Goal: Information Seeking & Learning: Learn about a topic

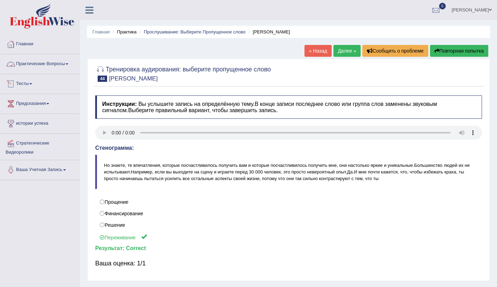
click at [56, 63] on ya-tr-span "Практические Вопросы" at bounding box center [40, 63] width 49 height 5
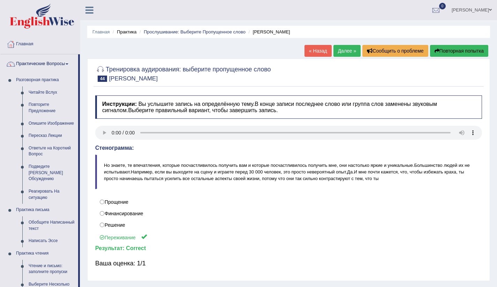
click at [338, 49] on ya-tr-span "Далее »" at bounding box center [347, 51] width 18 height 6
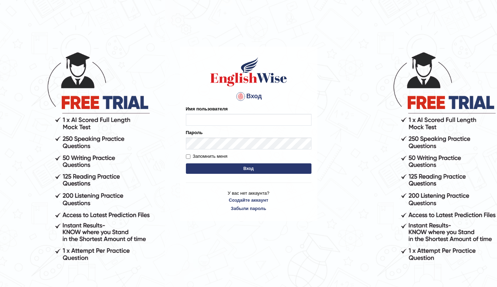
type input "Bikmaeva"
click at [242, 168] on button "Вход" at bounding box center [249, 169] width 126 height 10
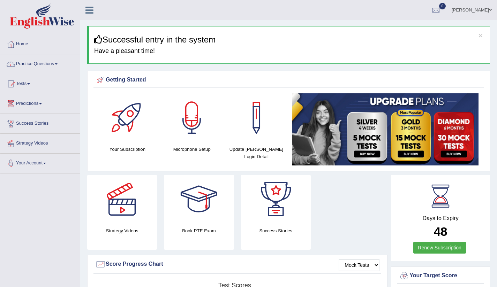
click at [53, 67] on link "Practice Questions" at bounding box center [40, 62] width 80 height 17
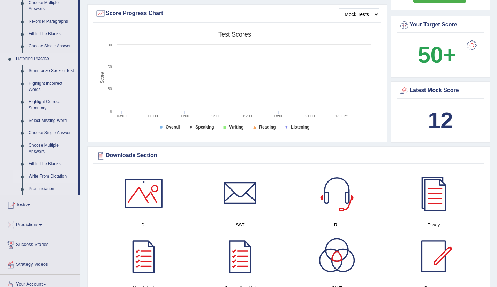
scroll to position [251, 0]
drag, startPoint x: 79, startPoint y: 127, endPoint x: 77, endPoint y: 137, distance: 9.5
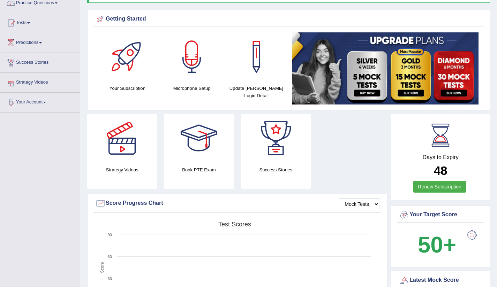
scroll to position [0, 0]
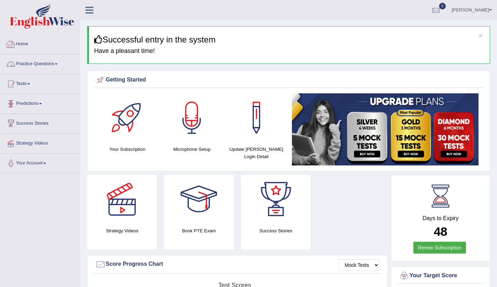
click at [57, 62] on link "Practice Questions" at bounding box center [40, 62] width 80 height 17
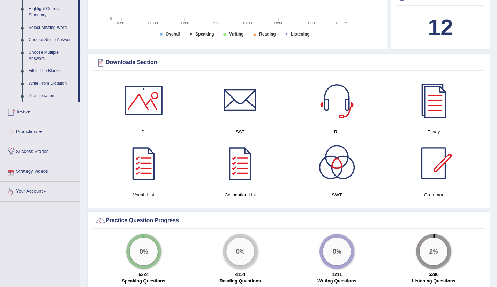
scroll to position [344, 0]
click at [46, 77] on link "Fill In The Blanks" at bounding box center [51, 71] width 53 height 13
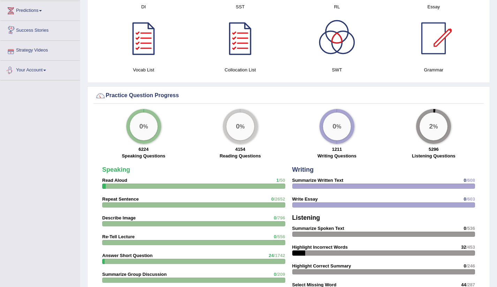
scroll to position [435, 0]
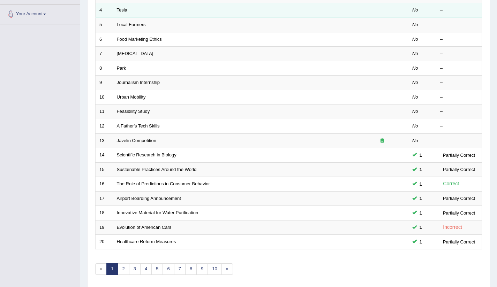
scroll to position [174, 0]
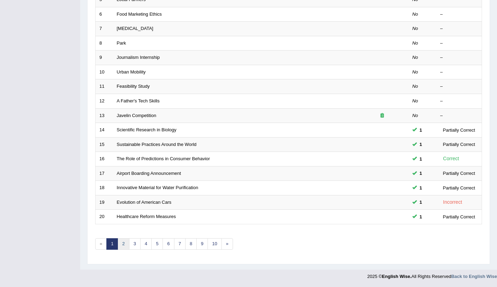
click at [126, 247] on link "2" at bounding box center [124, 245] width 12 height 12
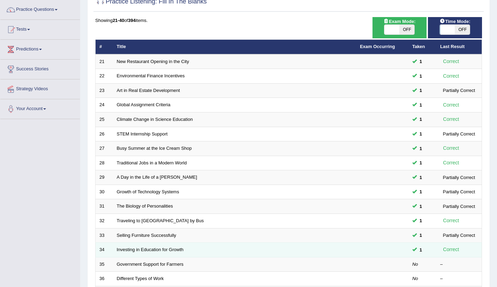
scroll to position [174, 0]
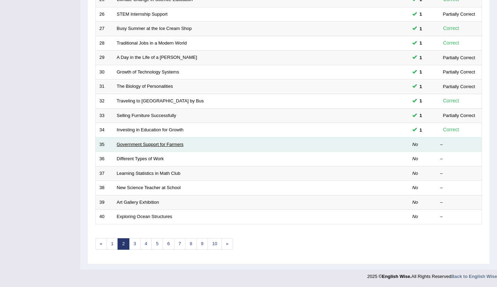
click at [133, 144] on link "Government Support for Farmers" at bounding box center [150, 144] width 67 height 5
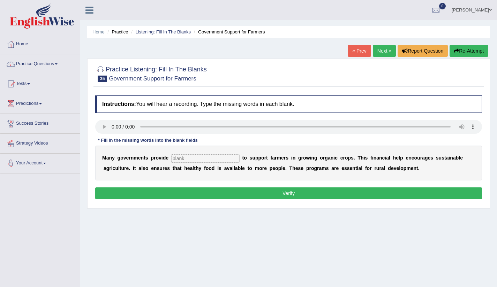
click at [182, 159] on input "text" at bounding box center [205, 158] width 68 height 8
type input "subsidies"
click at [203, 197] on button "Verify" at bounding box center [288, 194] width 387 height 12
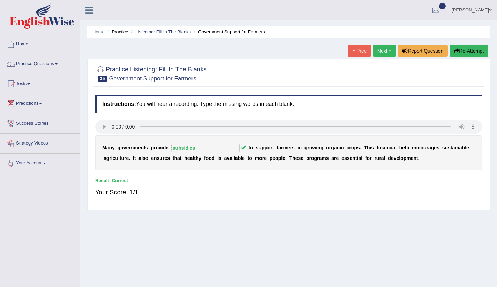
click at [173, 31] on link "Listening: Fill In The Blanks" at bounding box center [162, 31] width 55 height 5
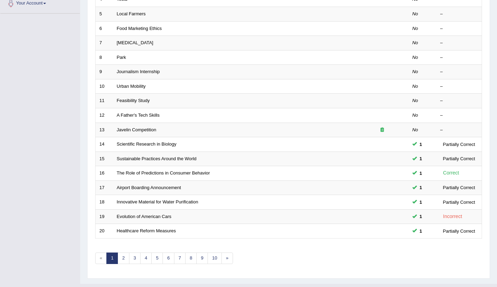
scroll to position [174, 0]
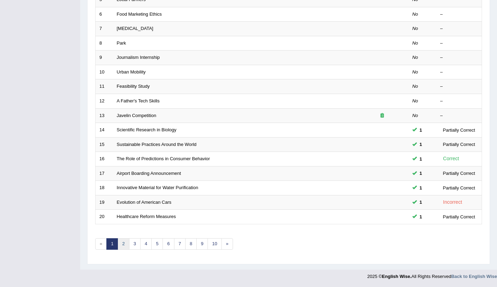
click at [124, 246] on link "2" at bounding box center [124, 245] width 12 height 12
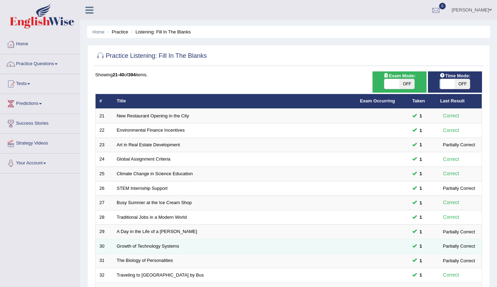
scroll to position [139, 0]
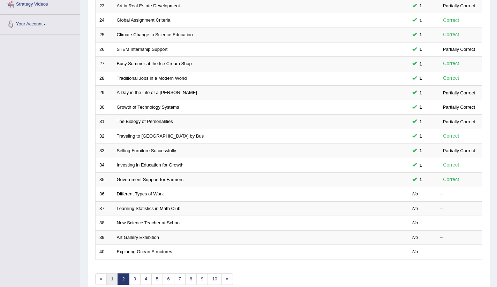
click at [111, 277] on link "1" at bounding box center [112, 280] width 12 height 12
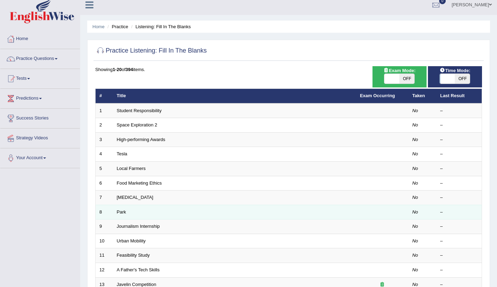
scroll to position [14, 0]
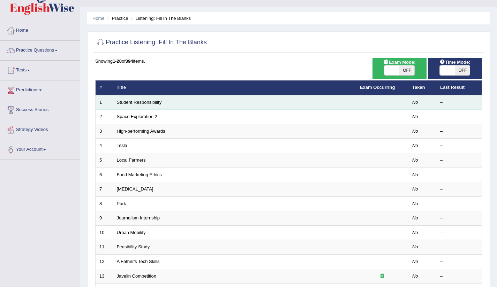
click at [142, 105] on td "Student Responsibility" at bounding box center [234, 102] width 243 height 15
click at [142, 102] on link "Student Responsibility" at bounding box center [139, 102] width 45 height 5
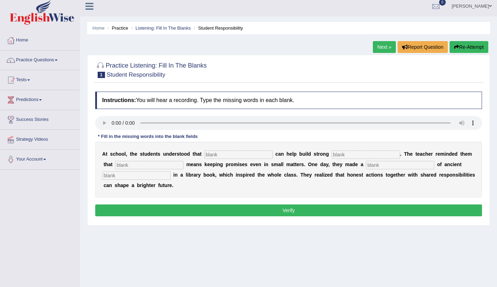
scroll to position [12, 0]
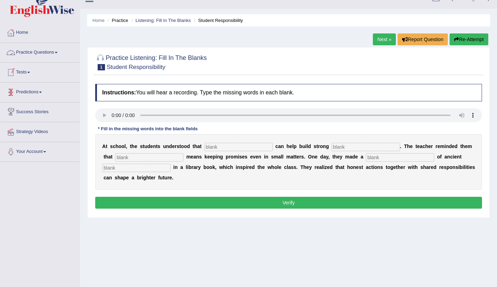
click at [190, 201] on button "Verify" at bounding box center [288, 203] width 387 height 12
click at [44, 52] on link "Practice Questions" at bounding box center [40, 51] width 80 height 17
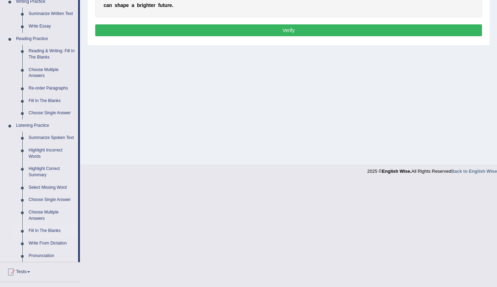
scroll to position [240, 0]
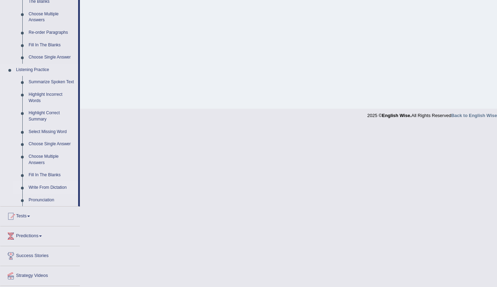
click at [63, 194] on link "Write From Dictation" at bounding box center [51, 188] width 53 height 13
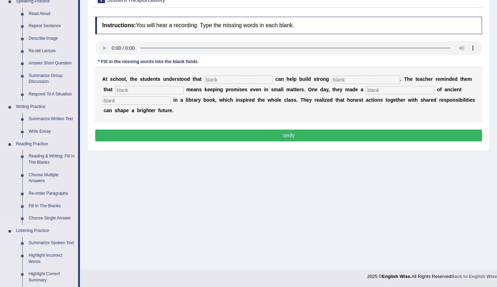
scroll to position [215, 0]
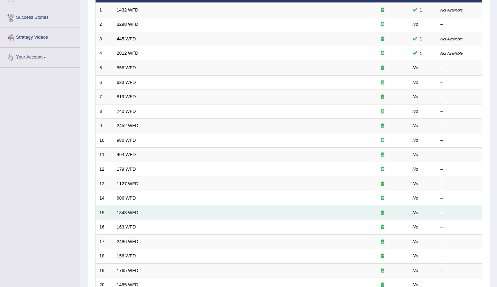
scroll to position [113, 0]
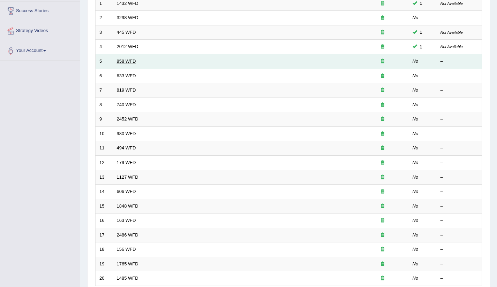
click at [122, 61] on link "858 WFD" at bounding box center [126, 61] width 19 height 5
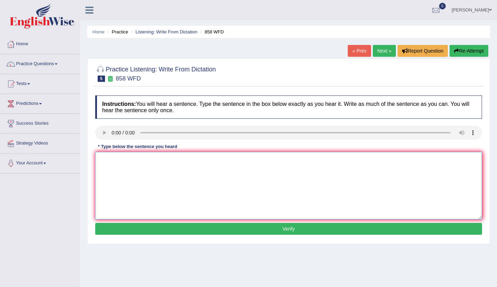
click at [119, 164] on textarea at bounding box center [288, 186] width 387 height 68
drag, startPoint x: 120, startPoint y: 160, endPoint x: 149, endPoint y: 164, distance: 28.6
click at [149, 164] on textarea "The year hav a" at bounding box center [288, 186] width 387 height 68
click at [137, 160] on textarea "The year when a interesting historic" at bounding box center [288, 186] width 387 height 68
click at [215, 160] on textarea "The year when a shipovac effect interesting historic" at bounding box center [288, 186] width 387 height 68
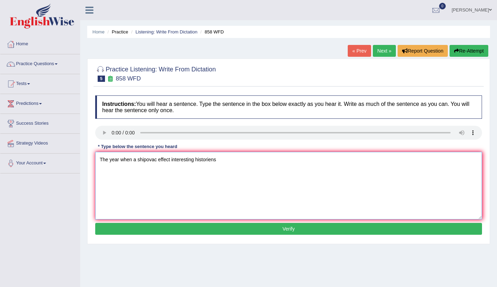
click at [235, 160] on textarea "The year when a shipovac effect interesting historiens" at bounding box center [288, 186] width 387 height 68
type textarea "The year when a shipovac effect interesting historians"
click at [224, 231] on button "Verify" at bounding box center [288, 229] width 387 height 12
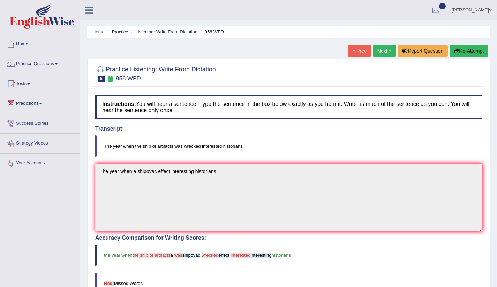
click at [381, 48] on link "Next »" at bounding box center [384, 51] width 23 height 12
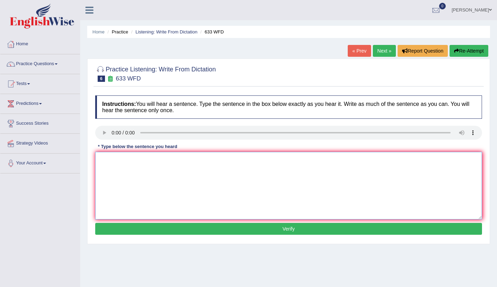
click at [133, 162] on textarea at bounding box center [288, 186] width 387 height 68
click at [112, 160] on textarea "Reserch" at bounding box center [288, 186] width 387 height 68
click at [129, 159] on textarea "Research" at bounding box center [288, 186] width 387 height 68
click at [123, 160] on textarea "Research makes" at bounding box center [288, 186] width 387 height 68
click at [183, 160] on textarea "Research sho the e[sesase makes" at bounding box center [288, 186] width 387 height 68
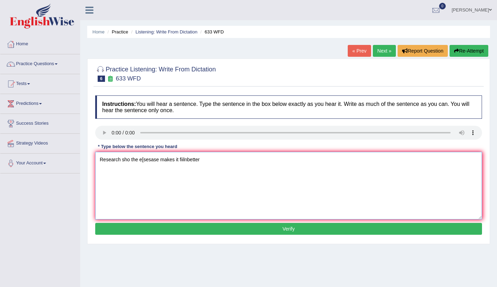
click at [186, 161] on textarea "Research sho the e[sesase makes it fiilnbetter" at bounding box center [288, 186] width 387 height 68
click at [178, 159] on textarea "Research sho the e[sesase makes it fiiln better" at bounding box center [288, 186] width 387 height 68
click at [130, 159] on textarea "Research sho the e[sesase makes fiiln better" at bounding box center [288, 186] width 387 height 68
click at [150, 161] on textarea "Research shows the e[sesase makes fiiln better" at bounding box center [288, 186] width 387 height 68
click at [156, 160] on textarea "Research shows the exsesase makes fiiln better" at bounding box center [288, 186] width 387 height 68
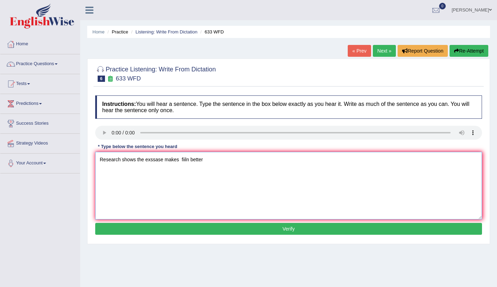
click at [162, 160] on textarea "Research shows the exssase makes fiiln better" at bounding box center [288, 186] width 387 height 68
click at [156, 160] on textarea "Research shows the excicith makes fiiln better" at bounding box center [288, 186] width 387 height 68
click at [162, 160] on textarea "Research shows the excisith makes fiiln better" at bounding box center [288, 186] width 387 height 68
click at [189, 161] on textarea "Research shows the excised makes fiiln better" at bounding box center [288, 186] width 387 height 68
click at [186, 159] on textarea "Research shows the excised makes fiii better" at bounding box center [288, 186] width 387 height 68
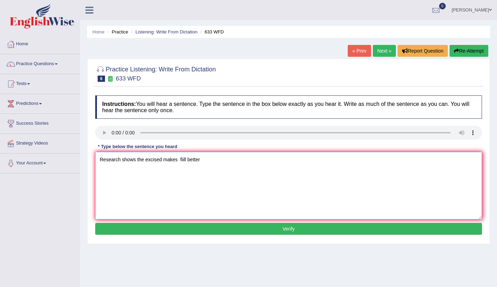
click at [184, 159] on textarea "Research shows the excised makes fiill better" at bounding box center [288, 186] width 387 height 68
click at [186, 159] on textarea "Research shows the excised makes fill better" at bounding box center [288, 186] width 387 height 68
click at [184, 159] on textarea "Research shows the excised makes fille better" at bounding box center [288, 186] width 387 height 68
click at [184, 160] on textarea "Research shows the excised makes fille better" at bounding box center [288, 186] width 387 height 68
click at [189, 161] on textarea "Research shows the excised makes feele better" at bounding box center [288, 186] width 387 height 68
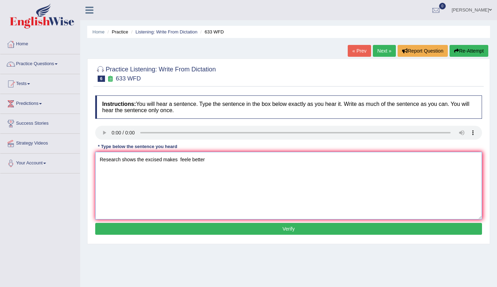
click at [194, 160] on textarea "Research shows the excised makes feele better" at bounding box center [288, 186] width 387 height 68
click at [201, 160] on textarea "Research shows the excised makes feel better" at bounding box center [288, 186] width 387 height 68
click at [205, 161] on textarea "Research shows the excised makes feel better" at bounding box center [288, 186] width 387 height 68
type textarea "Research shows the excised makes feel better."
click at [253, 229] on button "Verify" at bounding box center [288, 229] width 387 height 12
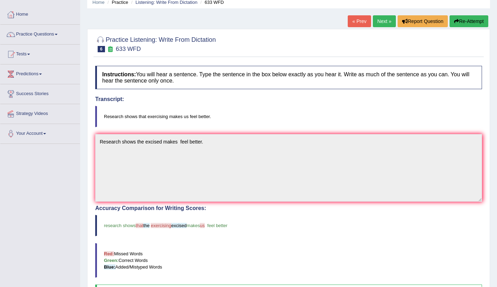
scroll to position [13, 0]
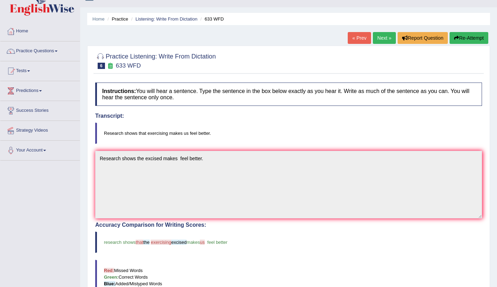
click at [381, 36] on link "Next »" at bounding box center [384, 38] width 23 height 12
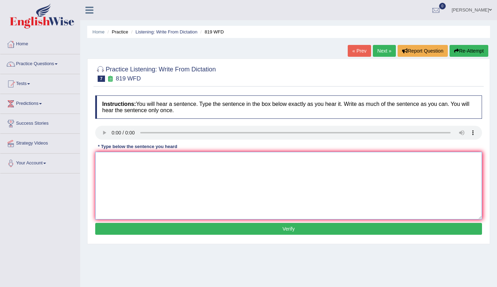
click at [115, 166] on textarea at bounding box center [288, 186] width 387 height 68
click at [121, 160] on textarea "Plans are contined groing to contimn aure lifs" at bounding box center [288, 186] width 387 height 68
drag, startPoint x: 173, startPoint y: 161, endPoint x: 199, endPoint y: 163, distance: 26.6
click at [199, 163] on textarea "Plans are able to contined groing to contimn aure lifs" at bounding box center [288, 186] width 387 height 68
click at [111, 160] on textarea "Plans are able to contined groing sru ure lifs" at bounding box center [288, 186] width 387 height 68
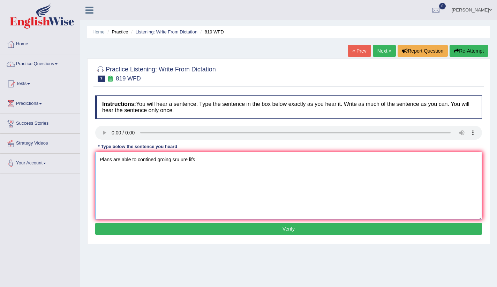
click at [131, 160] on textarea "Plans are able to contined groing sru ure lifs" at bounding box center [288, 186] width 387 height 68
click at [138, 161] on textarea "Plans are able to contined groing sru ure lifs" at bounding box center [288, 186] width 387 height 68
click at [156, 160] on textarea "Plans are able to contined groing sru ure lifs" at bounding box center [288, 186] width 387 height 68
click at [152, 160] on textarea "Plans are able to contined groing sru ure lifs" at bounding box center [288, 186] width 387 height 68
click at [159, 160] on textarea "Plans are able to continued groing sru ure lifs" at bounding box center [288, 186] width 387 height 68
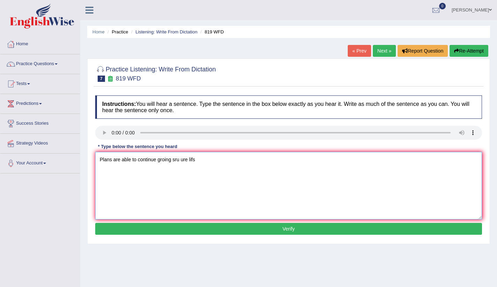
click at [171, 161] on textarea "Plans are able to continue groing sru ure lifs" at bounding box center [288, 186] width 387 height 68
click at [165, 160] on textarea "Plans are able to continue groing sru ure lifs" at bounding box center [288, 186] width 387 height 68
click at [183, 160] on textarea "Plans are able to continue growing sru ure lifs" at bounding box center [288, 186] width 387 height 68
click at [227, 161] on textarea "Plans are able to continue growing throughout through ure lifs" at bounding box center [288, 186] width 387 height 68
click at [238, 164] on textarea "Plans are able to continue growing throughout through our lifs" at bounding box center [288, 186] width 387 height 68
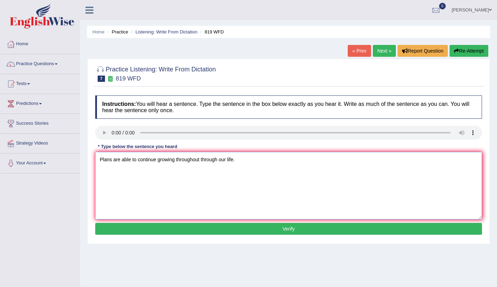
type textarea "Plans are able to continue growing throughout through our life."
click at [269, 231] on button "Verify" at bounding box center [288, 229] width 387 height 12
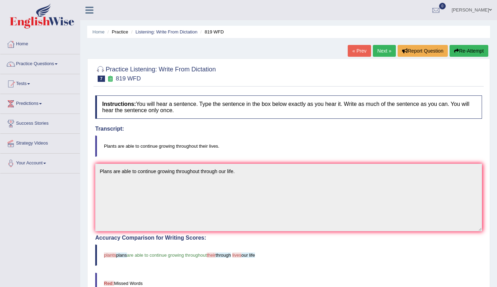
click at [376, 49] on link "Next »" at bounding box center [384, 51] width 23 height 12
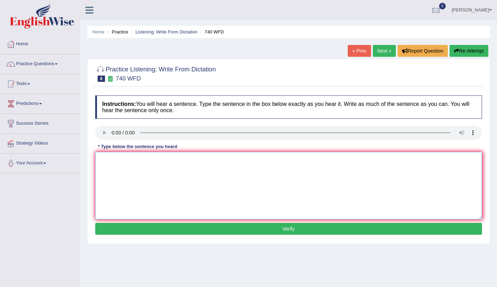
click at [110, 163] on textarea at bounding box center [288, 186] width 387 height 68
type textarea "Е"
drag, startPoint x: 107, startPoint y: 160, endPoint x: 99, endPoint y: 160, distance: 8.4
click at [99, 160] on textarea "The sirios the obstavation" at bounding box center [288, 186] width 387 height 68
click at [161, 160] on textarea "A sirios the obstavation" at bounding box center [288, 186] width 387 height 68
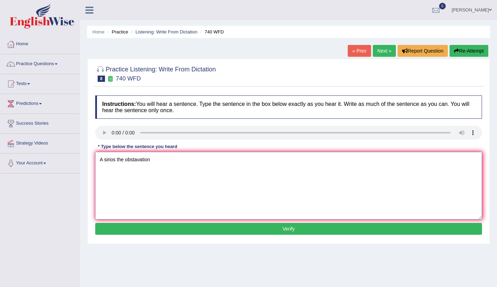
click at [166, 159] on textarea "A sirios the obstavation" at bounding box center [288, 186] width 387 height 68
click at [116, 160] on textarea "A sirios the obstavation were carry out off the claasss room." at bounding box center [288, 186] width 387 height 68
click at [114, 159] on textarea "A sirios the obstavation were carry out off the claasss room." at bounding box center [288, 186] width 387 height 68
click at [143, 161] on textarea "A sirius the obstavation were carry out off the claasss room." at bounding box center [288, 186] width 387 height 68
click at [151, 161] on textarea "A sirius the obstavation were carry out off the claasss room." at bounding box center [288, 186] width 387 height 68
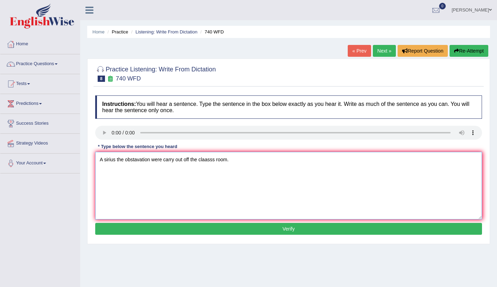
click at [136, 160] on textarea "A sirius the obstavation were carry out off the claasss room." at bounding box center [288, 186] width 387 height 68
click at [136, 159] on textarea "A sirius the obstavation were carry out off the claasss room." at bounding box center [288, 186] width 387 height 68
click at [141, 160] on textarea "A sirius the obseravation were carry out off the claasss room." at bounding box center [288, 186] width 387 height 68
click at [175, 160] on textarea "A sirius the observation were carry out off the claasss room." at bounding box center [288, 186] width 387 height 68
click at [163, 160] on textarea "A sirius the observation were carry out off the claasss room." at bounding box center [288, 186] width 387 height 68
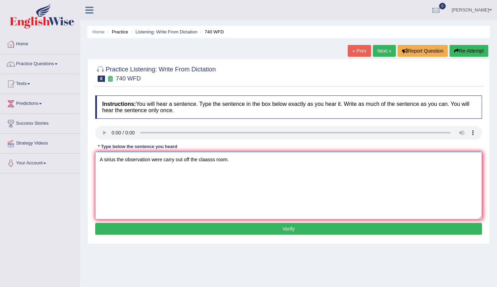
click at [175, 160] on textarea "A sirius the observation were carry out off the claasss room." at bounding box center [288, 186] width 387 height 68
click at [183, 160] on textarea "A sirius the observation were carry out off the claasss room." at bounding box center [288, 186] width 387 height 68
click at [191, 161] on textarea "A sirius the observation were carry out off the claasss room." at bounding box center [288, 186] width 387 height 68
click at [217, 160] on textarea "A sirius the observation were carry out off the claasss room." at bounding box center [288, 186] width 387 height 68
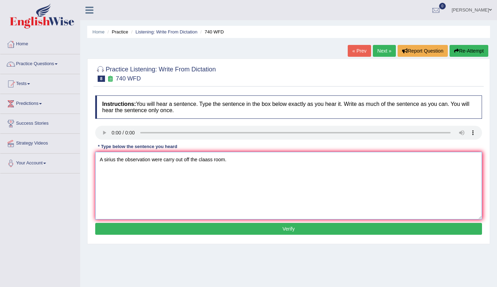
click at [204, 163] on textarea "A sirius the observation were carry out off the claass room." at bounding box center [288, 186] width 387 height 68
click at [210, 160] on textarea "A sirius the observation were carry out off the claass room." at bounding box center [288, 186] width 387 height 68
click at [206, 160] on textarea "A sirius the observation were carry out off the claass room." at bounding box center [288, 186] width 387 height 68
click at [225, 161] on textarea "A sirius the observation were carry out off the class room." at bounding box center [288, 186] width 387 height 68
click at [224, 161] on textarea "A sirius the observation were carry out off the class room." at bounding box center [288, 186] width 387 height 68
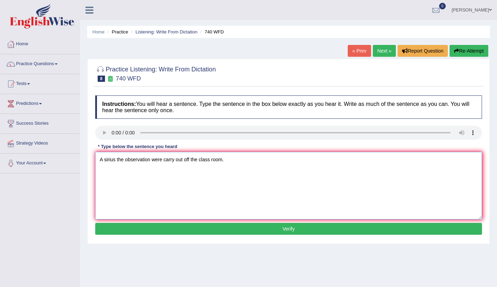
type textarea "A sirius the observation were carry out off the class room."
click at [237, 228] on button "Verify" at bounding box center [288, 229] width 387 height 12
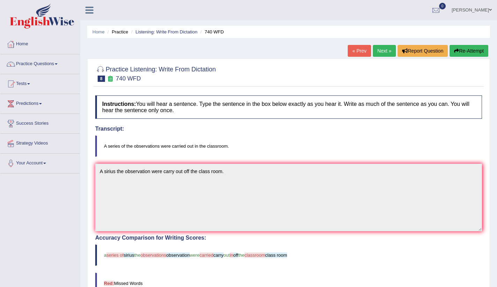
click at [378, 51] on link "Next »" at bounding box center [384, 51] width 23 height 12
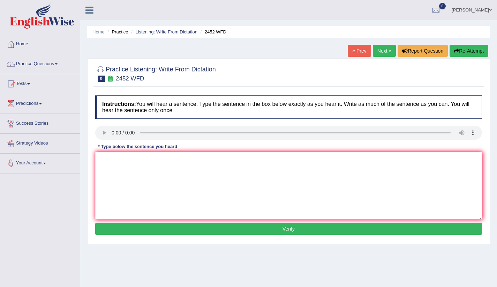
click at [383, 50] on link "Next »" at bounding box center [384, 51] width 23 height 12
click at [357, 50] on link "« Prev" at bounding box center [359, 51] width 23 height 12
click at [110, 156] on textarea at bounding box center [288, 186] width 387 height 68
click at [119, 160] on textarea "It is a debate it a valy of knolige." at bounding box center [288, 186] width 387 height 68
click at [128, 161] on textarea "It is a debate it a valy of knolige." at bounding box center [288, 186] width 387 height 68
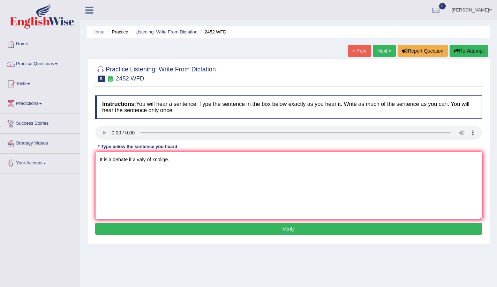
click at [130, 160] on textarea "It is a debate it a valy of knolige." at bounding box center [288, 186] width 387 height 68
click at [132, 160] on textarea "It is a debate it a valy of knolige." at bounding box center [288, 186] width 387 height 68
click at [149, 160] on textarea "It is a debate off a valy of knolige." at bounding box center [288, 186] width 387 height 68
click at [158, 159] on textarea "It is a debate off a valley of [GEOGRAPHIC_DATA]." at bounding box center [288, 186] width 387 height 68
click at [178, 159] on textarea "It is a debate off a valley off knolige." at bounding box center [288, 186] width 387 height 68
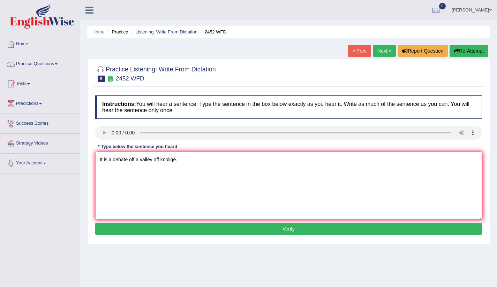
click at [177, 159] on textarea "It is a debate off a valley off knolige." at bounding box center [288, 186] width 387 height 68
click at [136, 159] on textarea "It is a debate off a valley off knowledge." at bounding box center [288, 186] width 387 height 68
type textarea "It is a debate about the a valley off knowledge."
click at [243, 227] on button "Verify" at bounding box center [288, 229] width 387 height 12
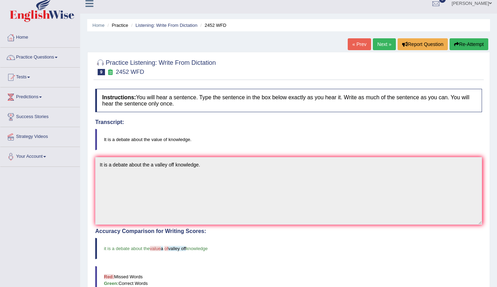
scroll to position [15, 0]
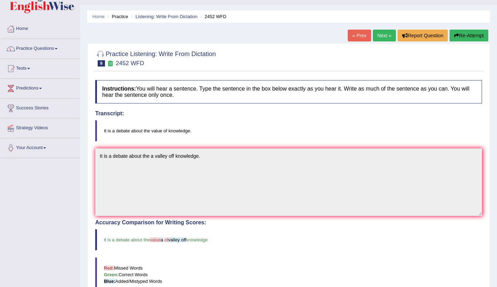
click at [379, 34] on link "Next »" at bounding box center [384, 36] width 23 height 12
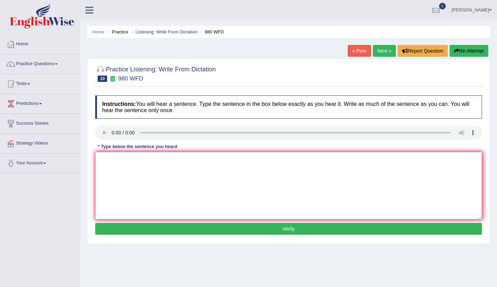
click at [125, 167] on textarea at bounding box center [288, 186] width 387 height 68
click at [162, 159] on textarea "You idia the ban the disscas on seminars in auditories." at bounding box center [288, 186] width 387 height 68
drag, startPoint x: 198, startPoint y: 160, endPoint x: 212, endPoint y: 161, distance: 14.4
click at [212, 161] on textarea "You idia the ban the disscas on seminars in auditories." at bounding box center [288, 186] width 387 height 68
drag, startPoint x: 195, startPoint y: 160, endPoint x: 217, endPoint y: 161, distance: 21.6
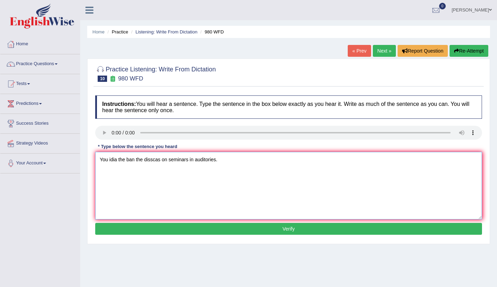
click at [217, 161] on textarea "You idia the ban the disscas on seminars in auditories." at bounding box center [288, 186] width 387 height 68
click at [117, 159] on textarea "You idia the ban the disscas on seminars in tutorials." at bounding box center [288, 186] width 387 height 68
click at [136, 160] on textarea "You idea the ban the disscas on seminars in tutorials." at bounding box center [288, 186] width 387 height 68
click at [165, 159] on textarea "You idea the band the disscas on seminars in tutorials." at bounding box center [288, 186] width 387 height 68
click at [193, 160] on textarea "You idea the band the discuss on seminars in tutorials." at bounding box center [288, 186] width 387 height 68
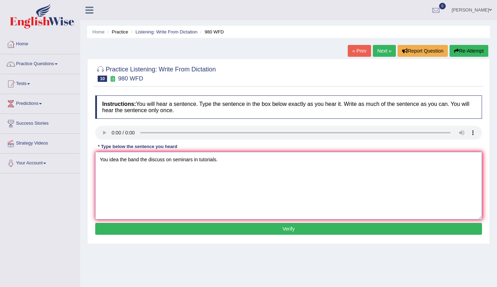
type textarea "You idea the band the discuss on seminars in tutorials."
click at [258, 235] on button "Verify" at bounding box center [288, 229] width 387 height 12
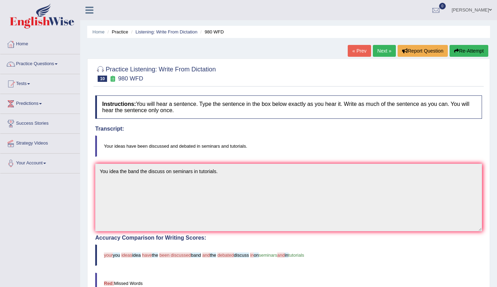
click at [384, 51] on link "Next »" at bounding box center [384, 51] width 23 height 12
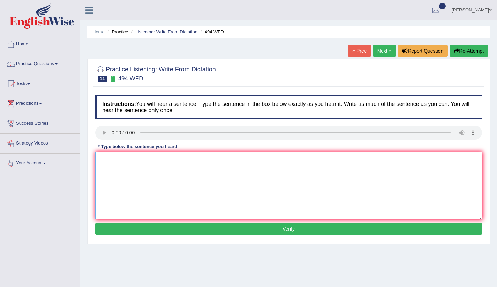
click at [140, 169] on textarea at bounding box center [288, 186] width 387 height 68
click at [132, 160] on textarea "The wocabulare the" at bounding box center [288, 186] width 387 height 68
click at [135, 160] on textarea "The wocabulare the" at bounding box center [288, 186] width 387 height 68
click at [144, 158] on textarea "The vocabulary the" at bounding box center [288, 186] width 387 height 68
click at [145, 159] on textarea "The vocabulary the" at bounding box center [288, 186] width 387 height 68
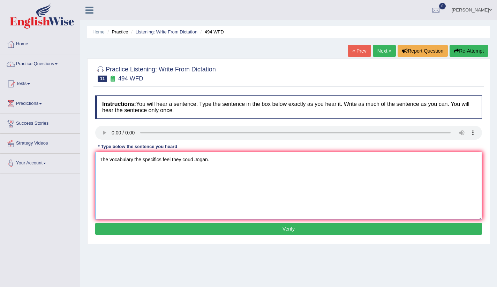
drag, startPoint x: 135, startPoint y: 160, endPoint x: 149, endPoint y: 164, distance: 14.8
click at [135, 160] on textarea "The vocabulary the specifics feel they coud Jogan." at bounding box center [288, 186] width 387 height 68
click at [214, 160] on textarea "The vocabulary the pacupular the specifics feel they coud Jogan." at bounding box center [288, 186] width 387 height 68
click at [213, 159] on textarea "The vocabulary the pacupular the specifics feel they coud Jogan." at bounding box center [288, 186] width 387 height 68
click at [224, 160] on textarea "The vocabulary the pacupular the specifics feel they coud Jogan." at bounding box center [288, 186] width 387 height 68
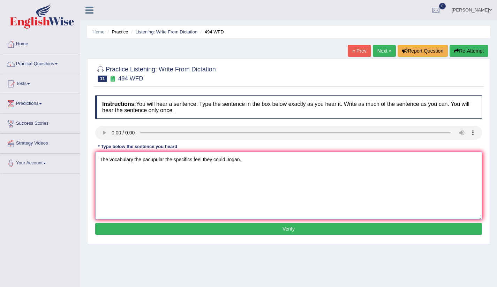
click at [224, 173] on textarea "The vocabulary the pacupular the specifics feel they could Jogan." at bounding box center [288, 186] width 387 height 68
click at [214, 161] on textarea "The vocabulary the pacupular the specifics feel they could Jogan." at bounding box center [288, 186] width 387 height 68
click at [222, 161] on textarea "The vocabulary the pacupular the specifics feel they this could Jogan." at bounding box center [288, 186] width 387 height 68
click at [222, 179] on textarea "The vocabulary the pacupular the specifics feel they this could Jogan." at bounding box center [288, 186] width 387 height 68
type textarea "The vocabulary the pacupular the specifics feel they this could Jogan."
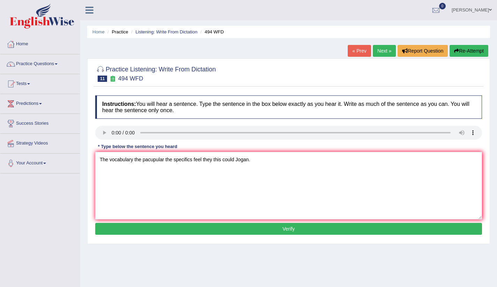
click at [260, 229] on button "Verify" at bounding box center [288, 229] width 387 height 12
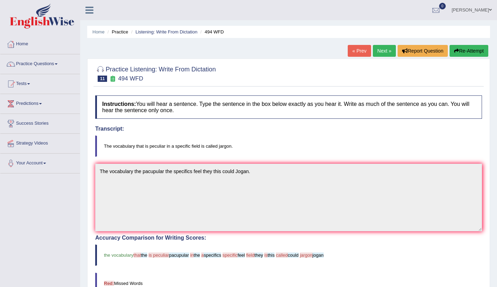
click at [386, 51] on link "Next »" at bounding box center [384, 51] width 23 height 12
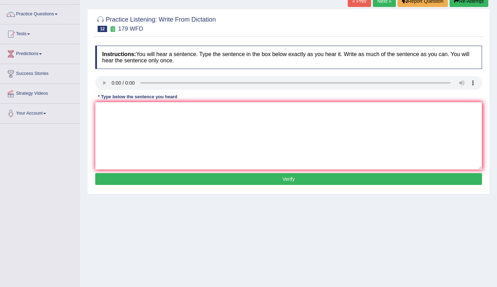
scroll to position [59, 0]
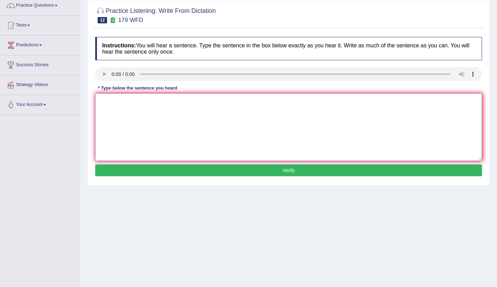
click at [118, 94] on textarea at bounding box center [288, 127] width 387 height 68
click at [152, 101] on textarea "Laccharis is the most" at bounding box center [288, 127] width 387 height 68
drag, startPoint x: 148, startPoint y: 101, endPoint x: 152, endPoint y: 102, distance: 4.0
click at [148, 101] on textarea "Laccharis is the most at university" at bounding box center [288, 127] width 387 height 68
click at [107, 103] on textarea "Laccharis is the most method teaching at university" at bounding box center [288, 127] width 387 height 68
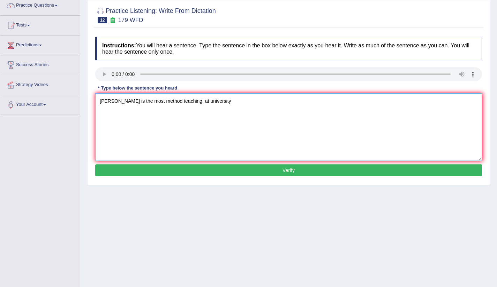
click at [118, 101] on textarea "[PERSON_NAME] is the most method teaching at university" at bounding box center [288, 127] width 387 height 68
click at [120, 102] on textarea "Lectures is the most method teaching at university" at bounding box center [288, 127] width 387 height 68
click at [119, 101] on textarea "Lectures is the most method teaching at university" at bounding box center [288, 127] width 387 height 68
click at [120, 101] on textarea "Lectures is the most method teaching at university" at bounding box center [288, 127] width 387 height 68
click at [176, 101] on textarea "Lectures are the oldest is the most method teaching at university" at bounding box center [288, 127] width 387 height 68
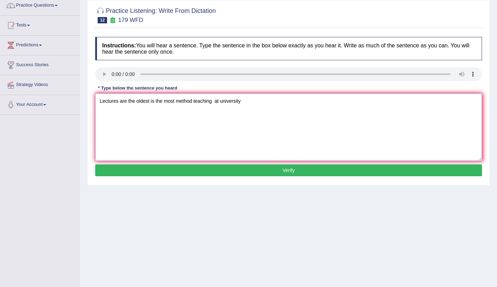
click at [191, 101] on textarea "Lectures are the oldest is the most method teaching at university" at bounding box center [288, 127] width 387 height 68
drag, startPoint x: 193, startPoint y: 101, endPoint x: 175, endPoint y: 101, distance: 18.5
click at [175, 101] on textarea "Lectures are the oldest is the most method teaching at university" at bounding box center [288, 127] width 387 height 68
click at [196, 99] on textarea "Lectures are the oldest is the most teaching at university" at bounding box center [288, 127] width 387 height 68
paste textarea "method"
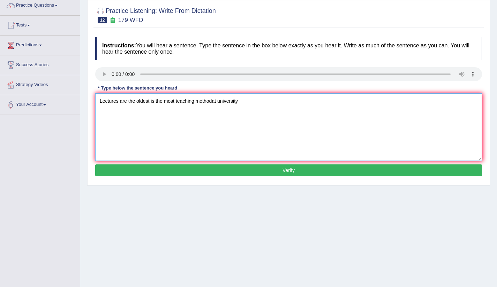
click at [177, 103] on textarea "Lectures are the oldest is the most teaching methodat university" at bounding box center [288, 127] width 387 height 68
click at [177, 101] on textarea "Lectures are the oldest is the most teaching methodat university" at bounding box center [288, 127] width 387 height 68
click at [177, 103] on textarea "Lectures are the oldest is the most teaching methodat university" at bounding box center [288, 127] width 387 height 68
click at [177, 101] on textarea "Lectures are the oldest is the most teaching methodat university" at bounding box center [288, 127] width 387 height 68
click at [176, 103] on textarea "Lectures are the oldest is the most teaching methodat university" at bounding box center [288, 127] width 387 height 68
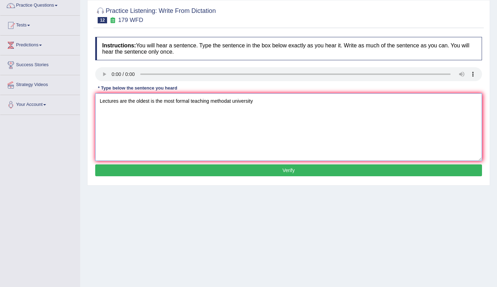
click at [235, 101] on textarea "Lectures are the oldest is the most formal teaching methodat university" at bounding box center [288, 127] width 387 height 68
click at [229, 101] on textarea "Lectures are the oldest is the most formal teaching methodat university" at bounding box center [288, 127] width 387 height 68
click at [242, 133] on textarea "Lectures are the oldest is the most formal teaching method at university" at bounding box center [288, 127] width 387 height 68
click at [255, 102] on textarea "Lectures are the oldest is the most formal teaching method at university" at bounding box center [288, 127] width 387 height 68
type textarea "Lectures are the oldest is the most formal teaching method at university."
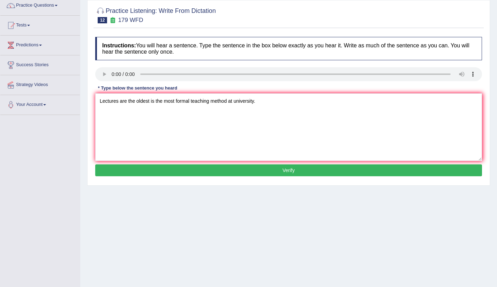
click at [256, 171] on button "Verify" at bounding box center [288, 171] width 387 height 12
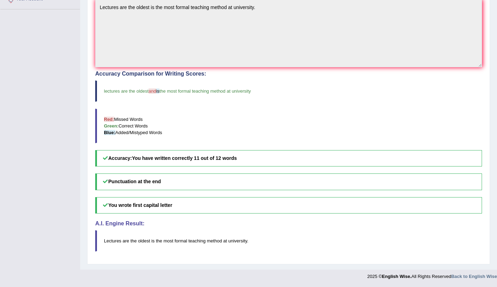
scroll to position [0, 0]
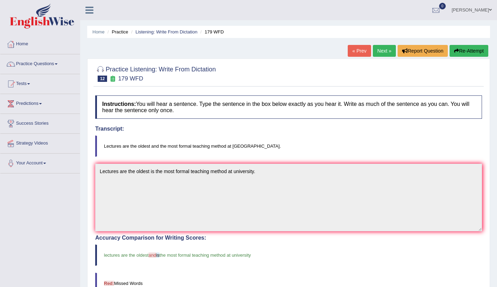
click at [378, 51] on link "Next »" at bounding box center [384, 51] width 23 height 12
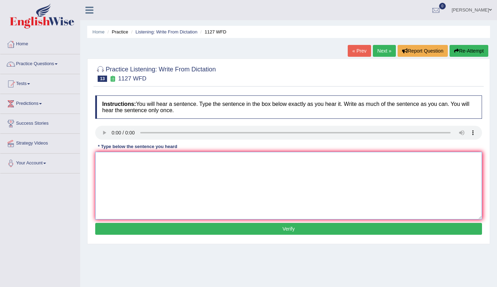
click at [122, 171] on textarea at bounding box center [288, 186] width 387 height 68
click at [102, 161] on textarea "a un dig is a recv many professionals" at bounding box center [288, 186] width 387 height 68
click at [111, 160] on textarea "A un dig is a recv many professionals" at bounding box center [288, 186] width 387 height 68
click at [109, 159] on textarea "A un dig is a recv many professionals" at bounding box center [288, 186] width 387 height 68
click at [133, 159] on textarea "A university dig is a recv many professionals" at bounding box center [288, 186] width 387 height 68
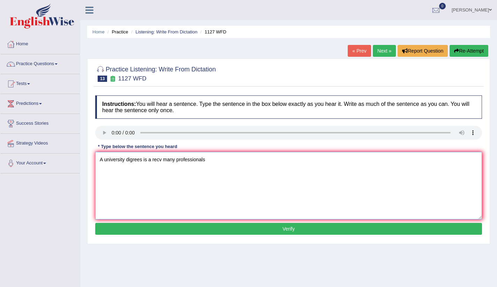
click at [151, 160] on textarea "A university digrees is a recv many professionals" at bounding box center [288, 186] width 387 height 68
click at [154, 160] on textarea "A university digrees is a recv many professionals" at bounding box center [288, 186] width 387 height 68
click at [163, 160] on textarea "A university digrees is a recv many professionals" at bounding box center [288, 186] width 387 height 68
click at [162, 161] on textarea "A university digrees is a recv many professionals" at bounding box center [288, 186] width 387 height 68
click at [241, 160] on textarea "A university digrees is a requirement of the many professionals" at bounding box center [288, 186] width 387 height 68
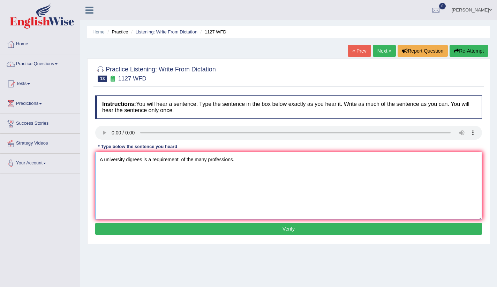
type textarea "A university digrees is a requirement of the many professions."
click at [300, 228] on button "Verify" at bounding box center [288, 229] width 387 height 12
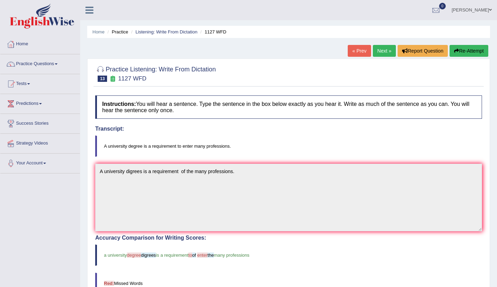
click at [377, 48] on link "Next »" at bounding box center [384, 51] width 23 height 12
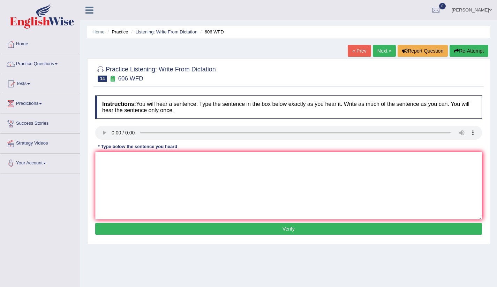
click at [382, 51] on link "Next »" at bounding box center [384, 51] width 23 height 12
click at [110, 165] on textarea at bounding box center [288, 186] width 387 height 68
click at [111, 158] on textarea at bounding box center [288, 186] width 387 height 68
click at [113, 164] on textarea at bounding box center [288, 186] width 387 height 68
click at [169, 160] on textarea "Students mast prevent iden to roll in thes cors." at bounding box center [288, 186] width 387 height 68
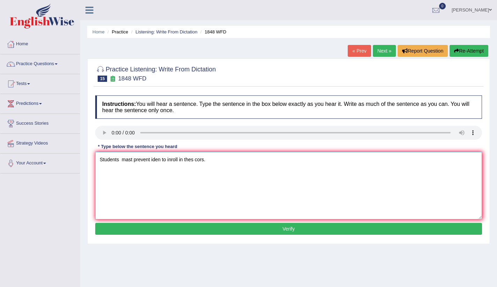
click at [120, 160] on textarea "Students mast prevent iden to inroll in thes cors." at bounding box center [288, 186] width 387 height 68
click at [151, 159] on textarea "Students mast prevent iden to inroll in thes cors." at bounding box center [288, 186] width 387 height 68
click at [165, 162] on textarea "Students mast prevents iden to inroll in thes cors." at bounding box center [288, 186] width 387 height 68
click at [202, 159] on textarea "Students mast prevents identification to inroll in thes cors." at bounding box center [288, 186] width 387 height 68
click at [203, 159] on textarea "Students mast prevents identification to inroll in thes cors." at bounding box center [288, 186] width 387 height 68
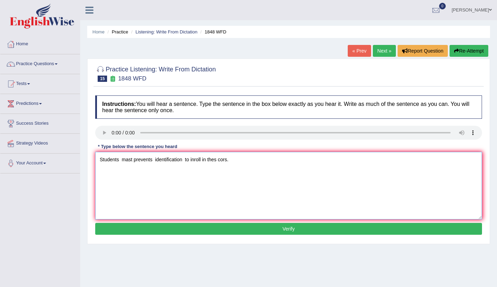
click at [193, 159] on textarea "Students mast prevents identification to inroll in thes cors." at bounding box center [288, 186] width 387 height 68
click at [203, 159] on textarea "Students mast prevents identification to enroll in thes cors." at bounding box center [288, 186] width 387 height 68
click at [219, 160] on textarea "Students mast prevents identification to enroll in thes cors." at bounding box center [288, 186] width 387 height 68
click at [233, 161] on textarea "Students mast prevents identification to enroll in these cors." at bounding box center [288, 186] width 387 height 68
type textarea "Students mast prevents identification to enroll in these course."
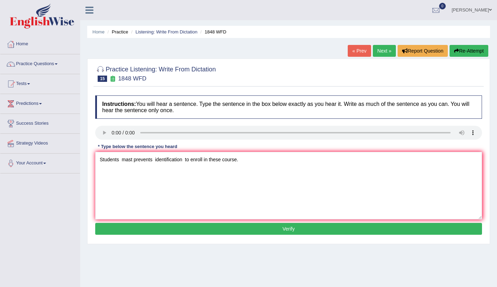
click at [255, 232] on button "Verify" at bounding box center [288, 229] width 387 height 12
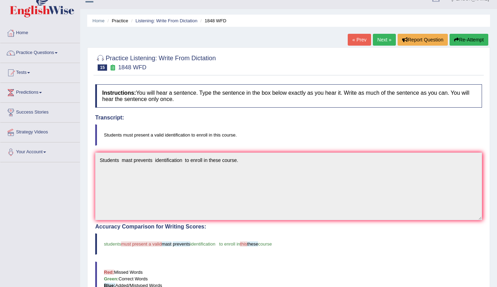
scroll to position [12, 0]
click at [381, 39] on link "Next »" at bounding box center [384, 39] width 23 height 12
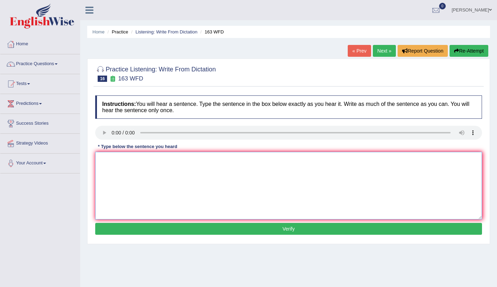
click at [105, 165] on textarea at bounding box center [288, 186] width 387 height 68
click at [175, 161] on textarea "A nam of a sien ho sab of the cors." at bounding box center [288, 186] width 387 height 68
click at [114, 160] on textarea "A nam of a sien ho sab to the conference." at bounding box center [288, 186] width 387 height 68
click at [114, 159] on textarea "A nam of a sien ho sab to the conference." at bounding box center [288, 186] width 387 height 68
click at [110, 159] on textarea "A namber of a sien ho sab to the conference." at bounding box center [288, 186] width 387 height 68
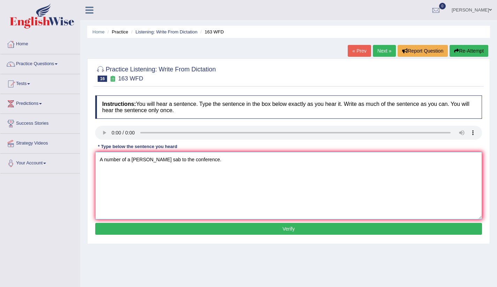
click at [141, 160] on textarea "A number of a sien ho sab to the conference." at bounding box center [288, 186] width 387 height 68
click at [157, 160] on textarea "A number of a scientist ho sab to the conference." at bounding box center [288, 186] width 387 height 68
click at [154, 161] on textarea "A number of a scientist hor sab to the conference." at bounding box center [288, 186] width 387 height 68
click at [164, 159] on textarea "A number of a scientist whor sab to the conference." at bounding box center [288, 186] width 387 height 68
click at [172, 160] on textarea "A number of a scientist who sab to the conference." at bounding box center [288, 186] width 387 height 68
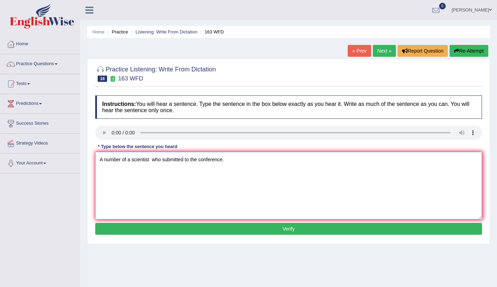
click at [163, 160] on textarea "A number of a scientist who submitted to the conference." at bounding box center [288, 186] width 387 height 68
click at [198, 159] on textarea "A number of a scientist who be submitted to the conference." at bounding box center [288, 186] width 387 height 68
type textarea "A number of a scientist who be submitted to the conference."
click at [218, 226] on button "Verify" at bounding box center [288, 229] width 387 height 12
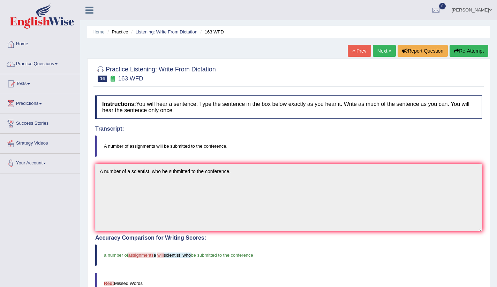
click at [382, 51] on link "Next »" at bounding box center [384, 51] width 23 height 12
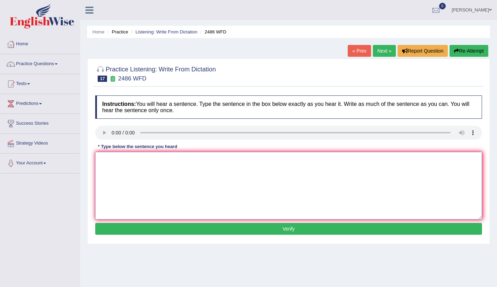
click at [120, 166] on textarea at bounding box center [288, 186] width 387 height 68
type textarea "it is cvit cleer"
